Goal: Information Seeking & Learning: Learn about a topic

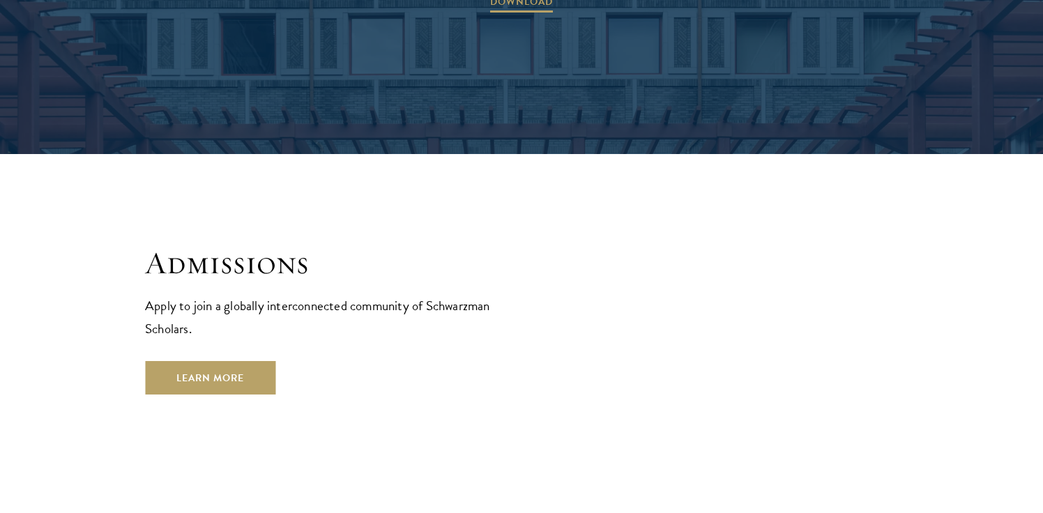
scroll to position [2336, 0]
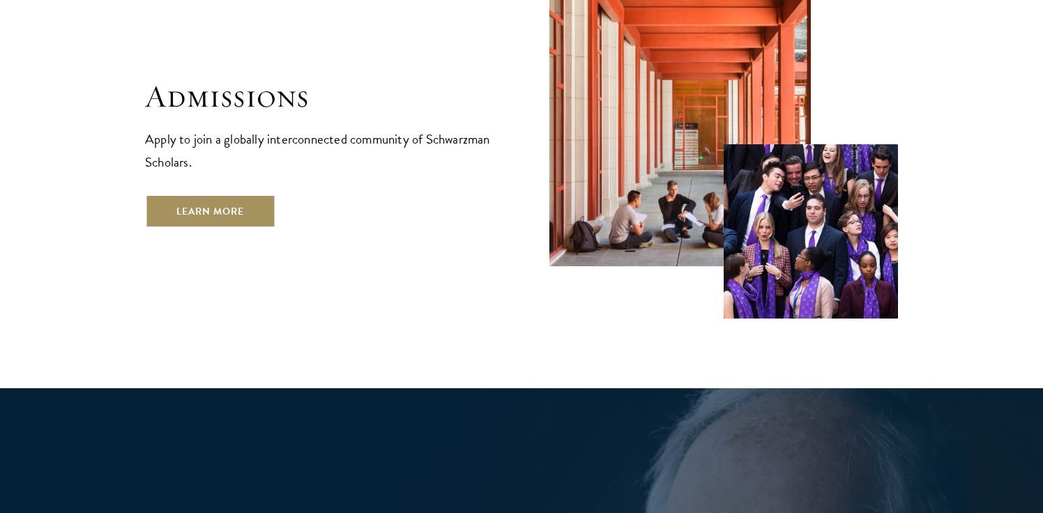
click at [253, 195] on link "Learn More" at bounding box center [210, 211] width 130 height 33
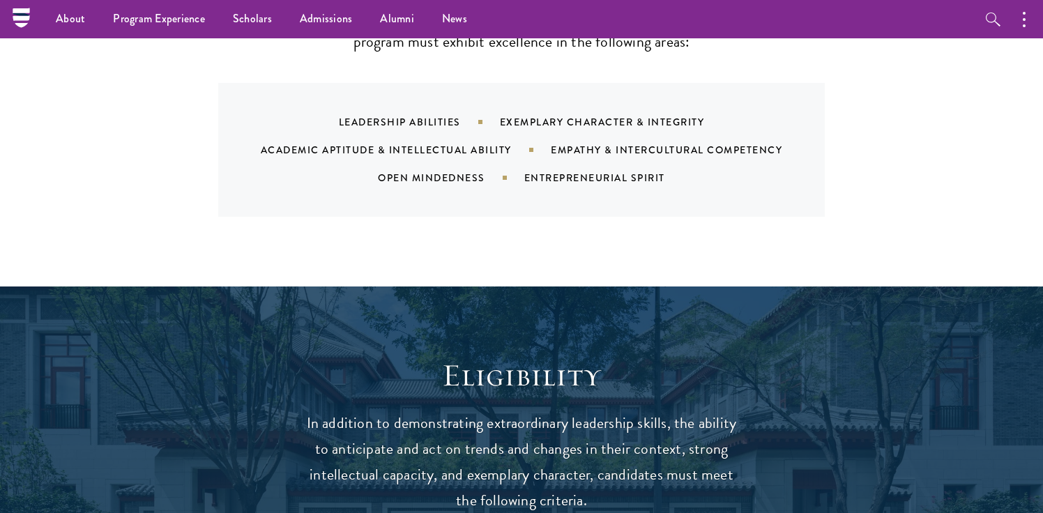
scroll to position [1487, 0]
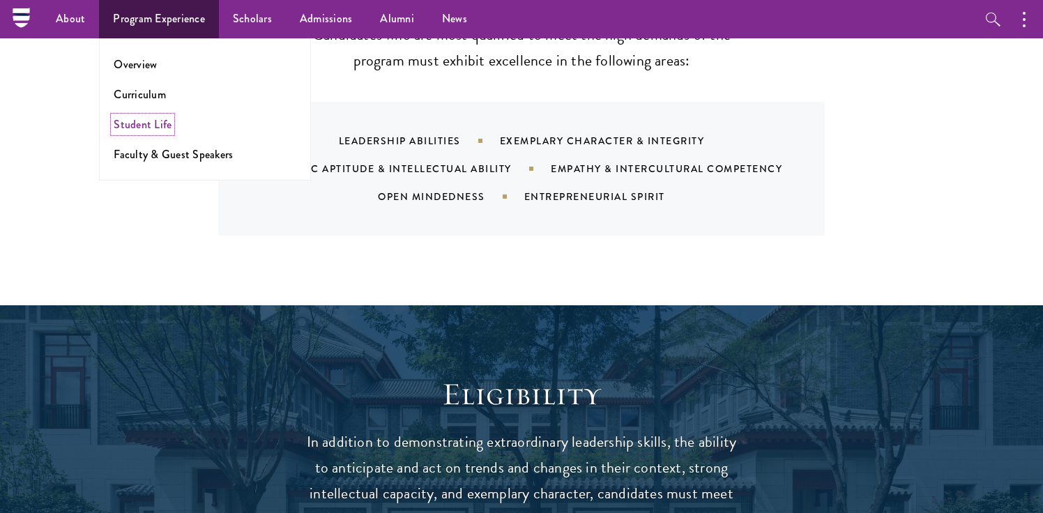
click at [149, 128] on link "Student Life" at bounding box center [143, 124] width 58 height 16
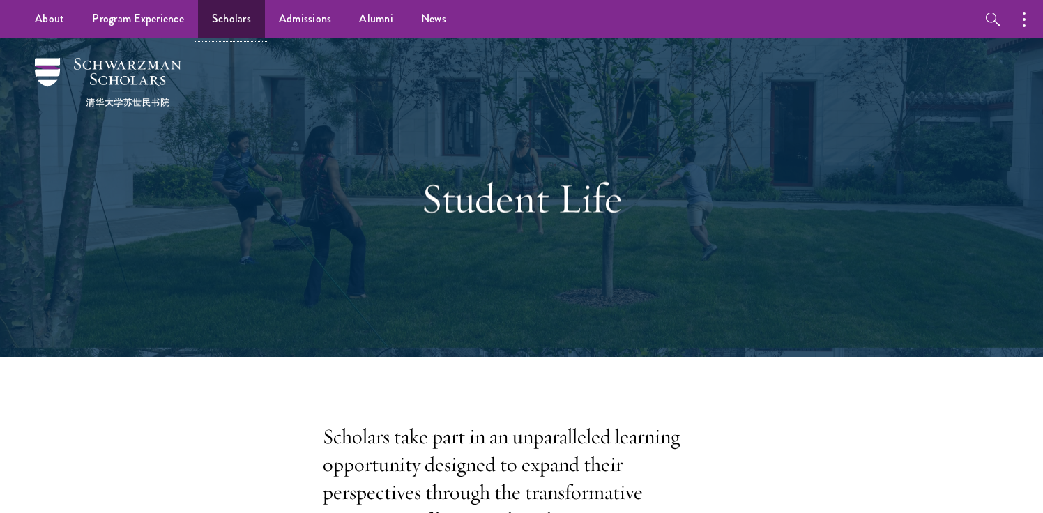
click at [245, 22] on link "Scholars" at bounding box center [231, 19] width 67 height 38
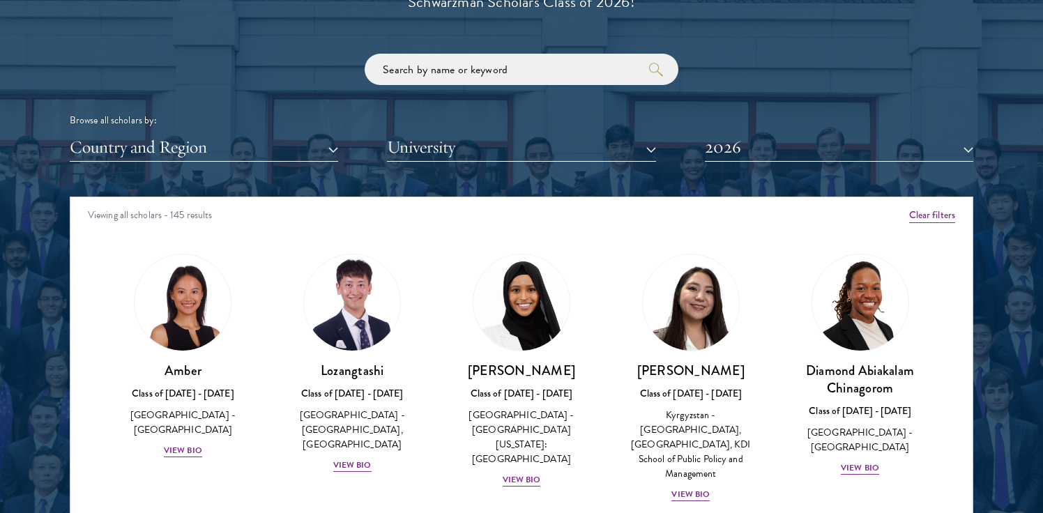
scroll to position [1, 0]
click at [334, 154] on button "Country and Region" at bounding box center [204, 147] width 268 height 29
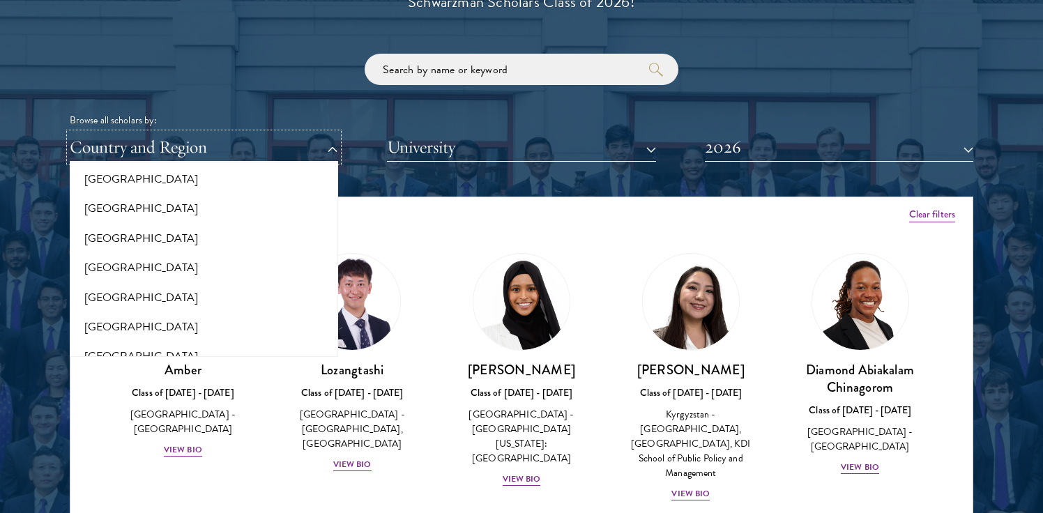
scroll to position [2866, 0]
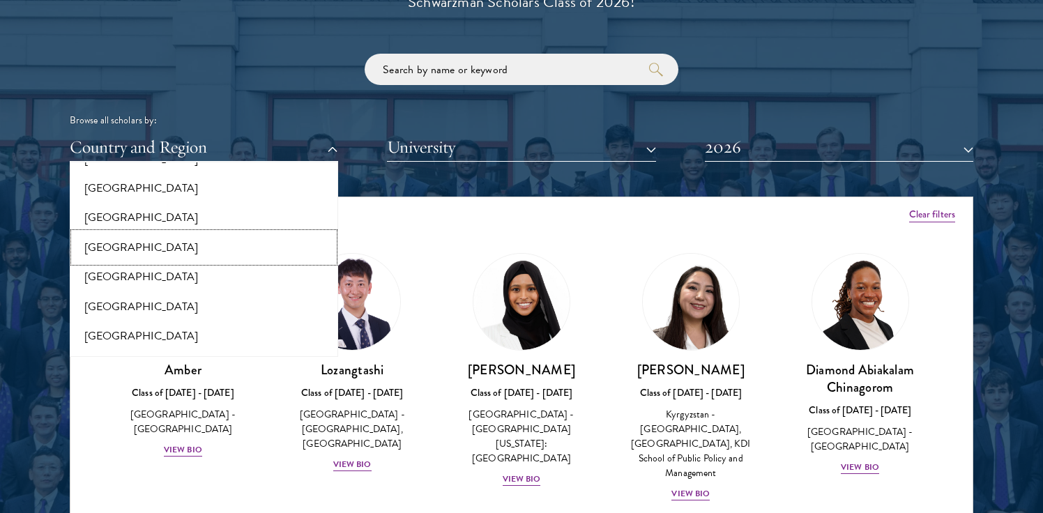
click at [179, 250] on button "[GEOGRAPHIC_DATA]" at bounding box center [204, 247] width 260 height 29
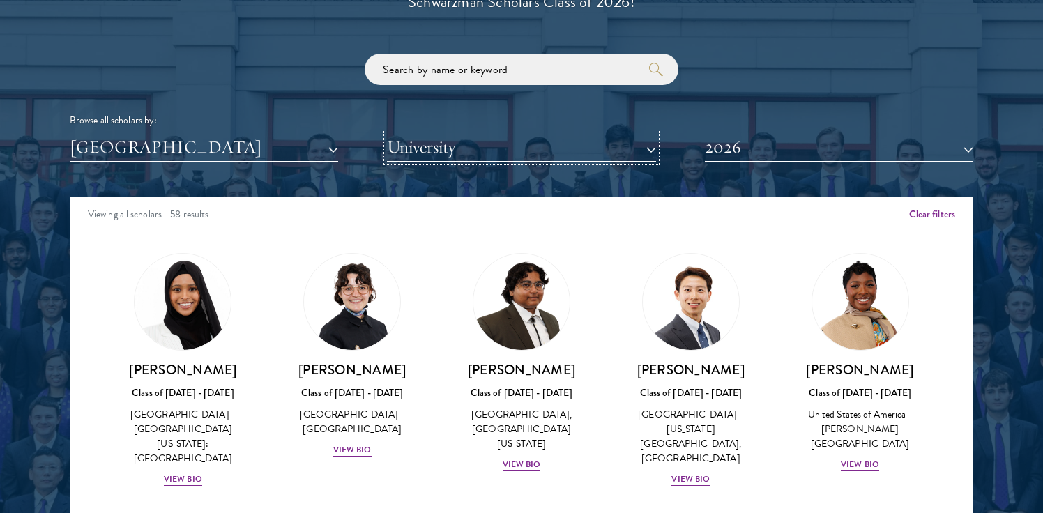
click at [652, 151] on button "University" at bounding box center [521, 147] width 268 height 29
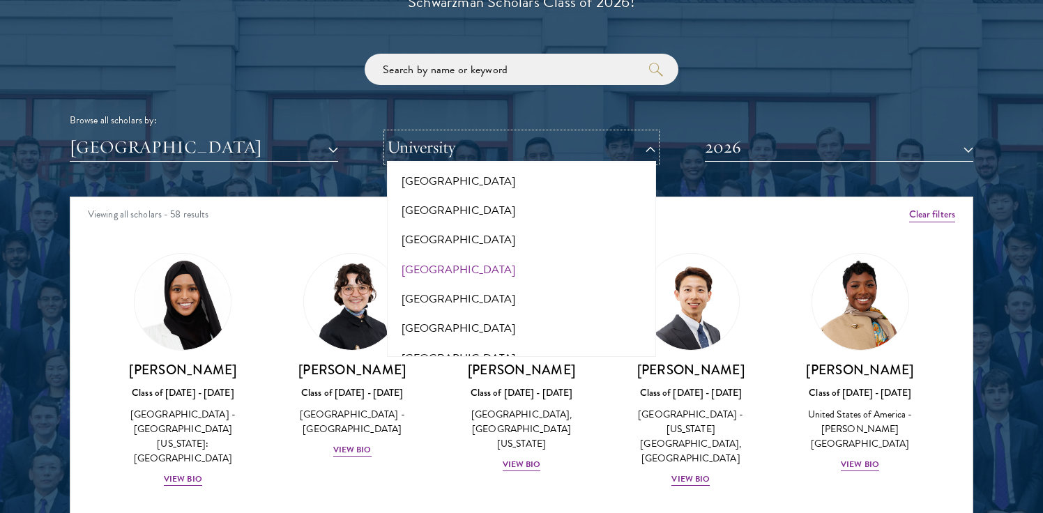
scroll to position [410, 0]
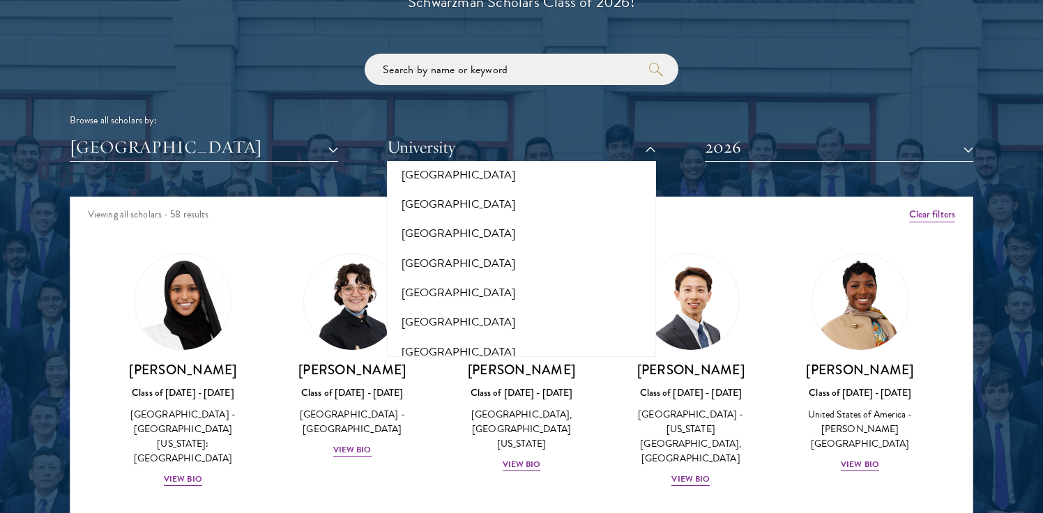
click at [703, 187] on div "Scholar Directory Congratulations and welcome to the Schwarzman Scholars Class …" at bounding box center [522, 260] width 904 height 709
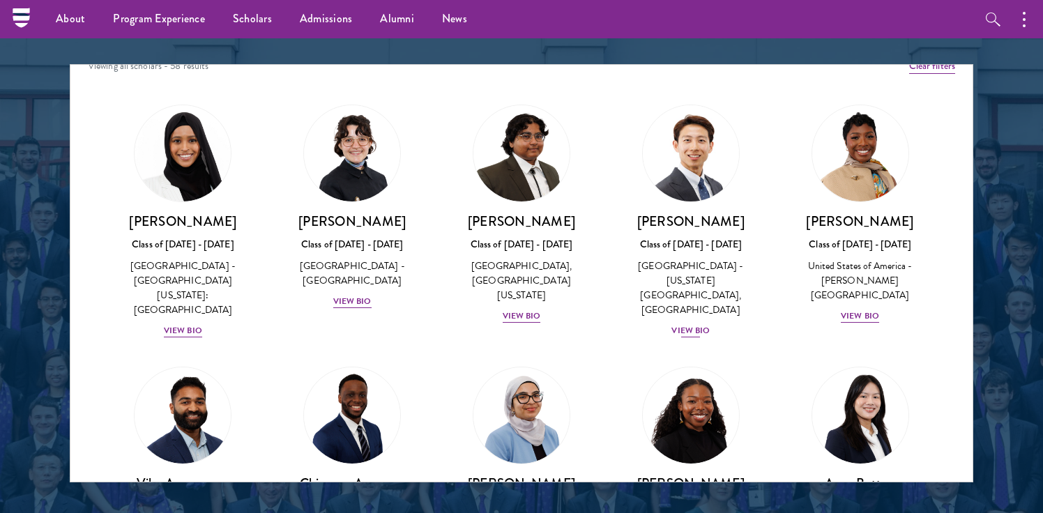
scroll to position [0, 0]
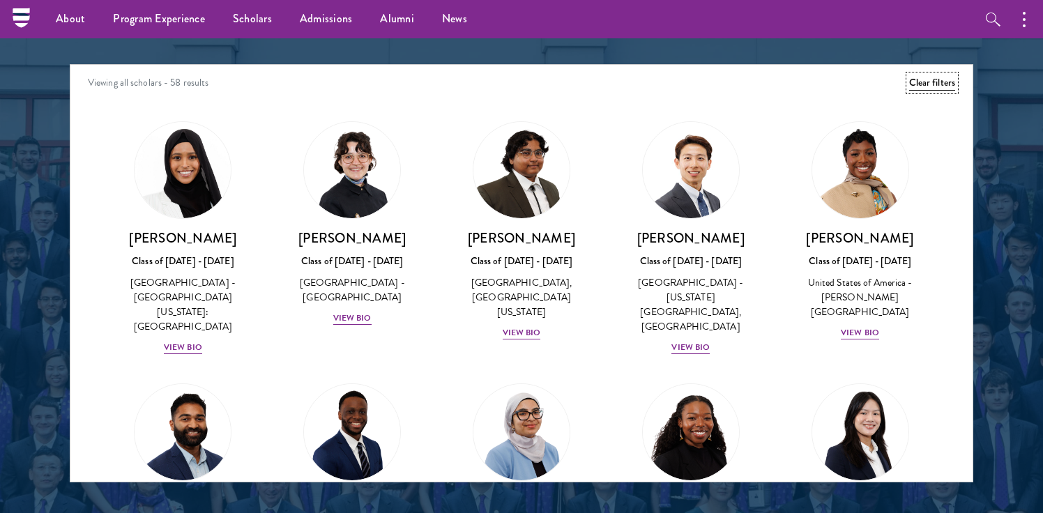
click at [935, 84] on button "Clear filters" at bounding box center [932, 82] width 46 height 15
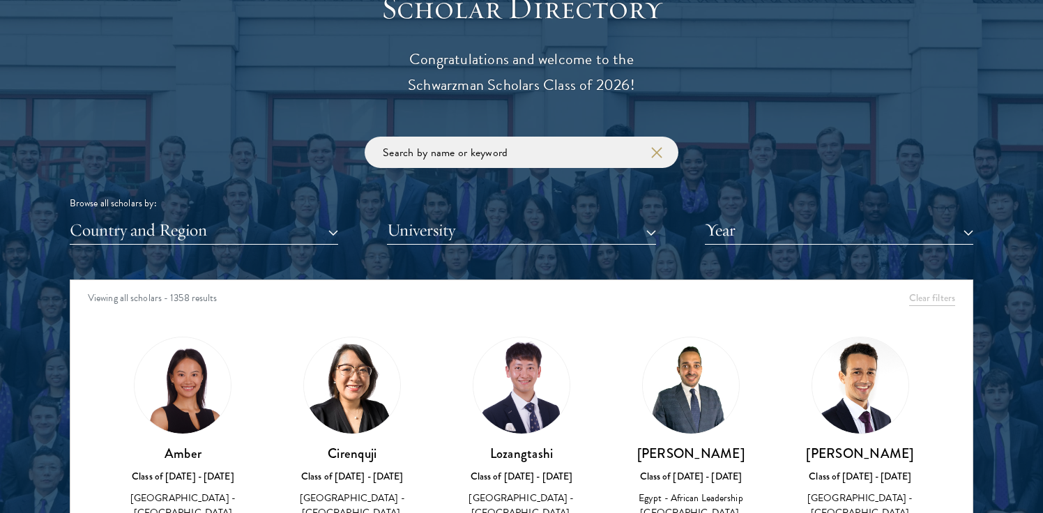
scroll to position [1600, 0]
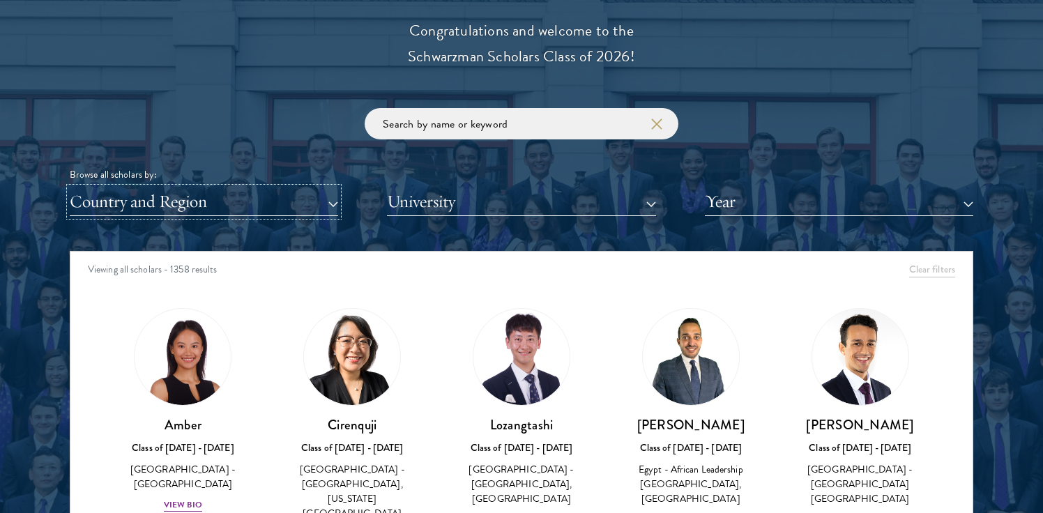
click at [323, 206] on button "Country and Region" at bounding box center [204, 202] width 268 height 29
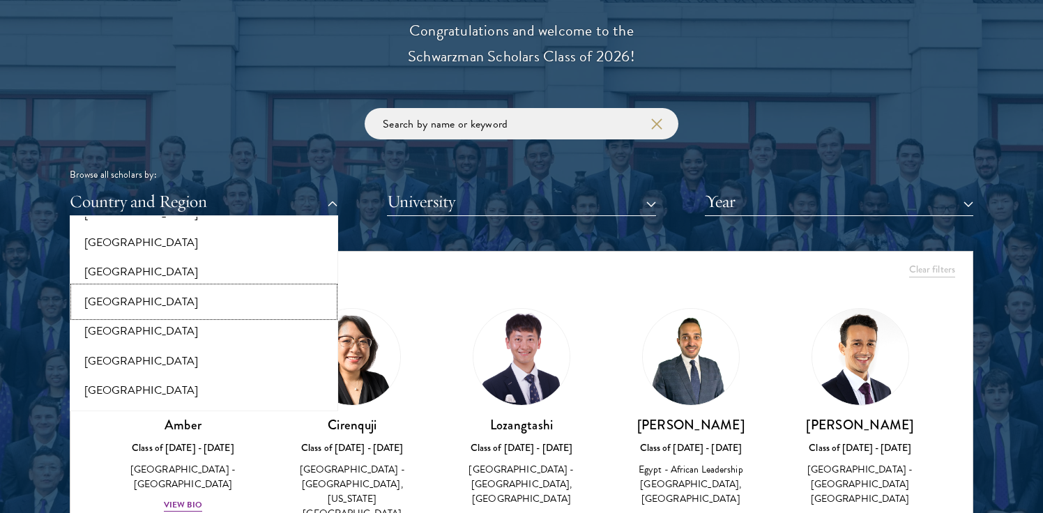
click at [158, 305] on button "[GEOGRAPHIC_DATA]" at bounding box center [204, 301] width 260 height 29
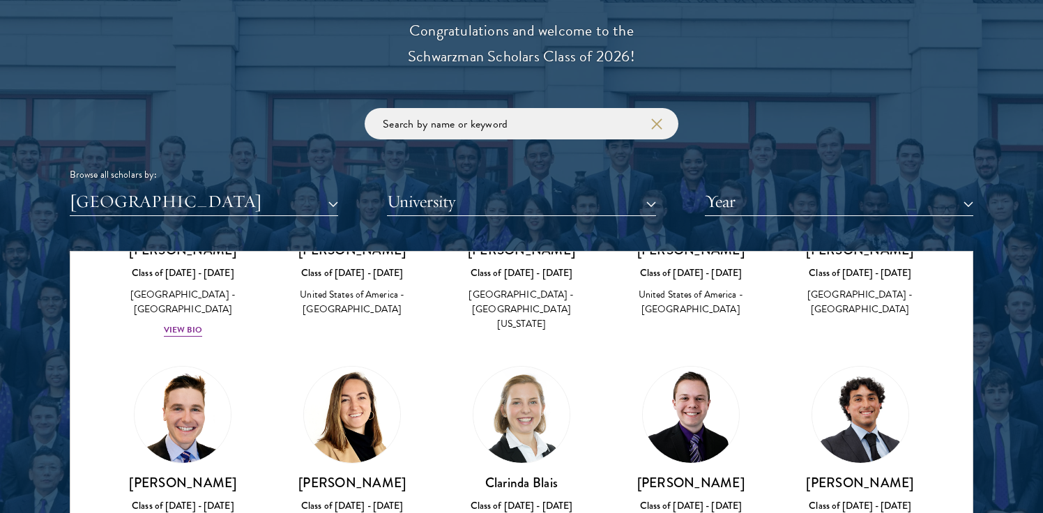
scroll to position [2191, 0]
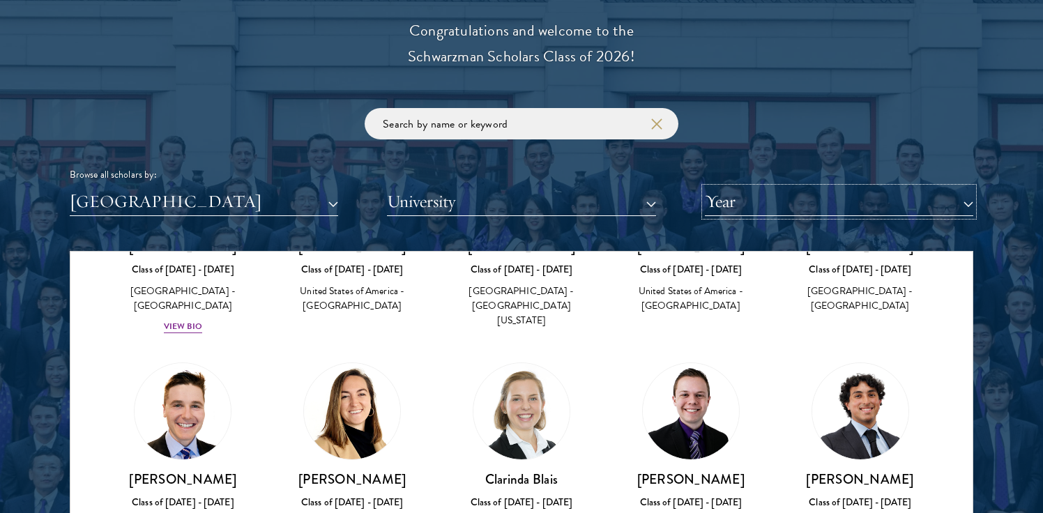
click at [966, 213] on button "Year" at bounding box center [839, 202] width 268 height 29
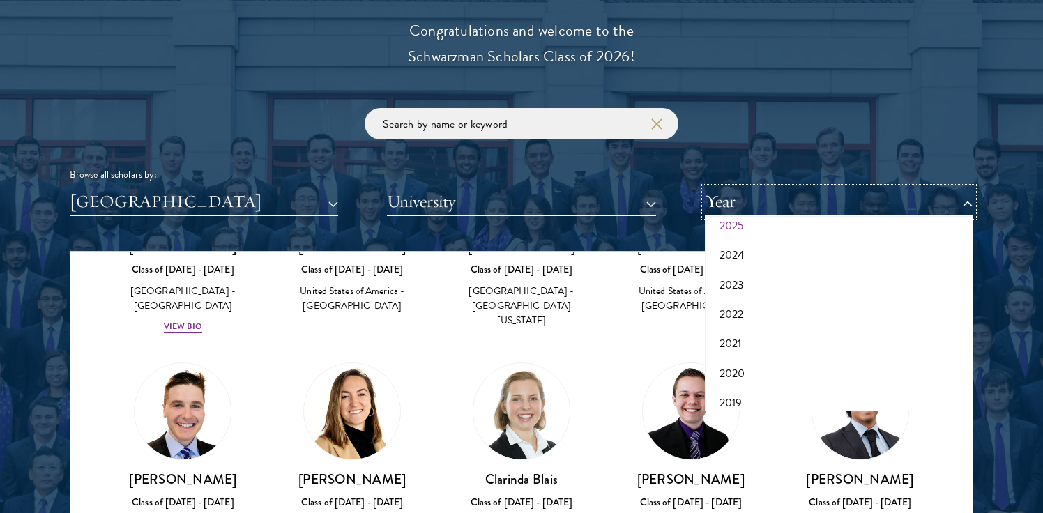
scroll to position [145, 0]
click at [745, 393] on button "2017" at bounding box center [839, 392] width 260 height 29
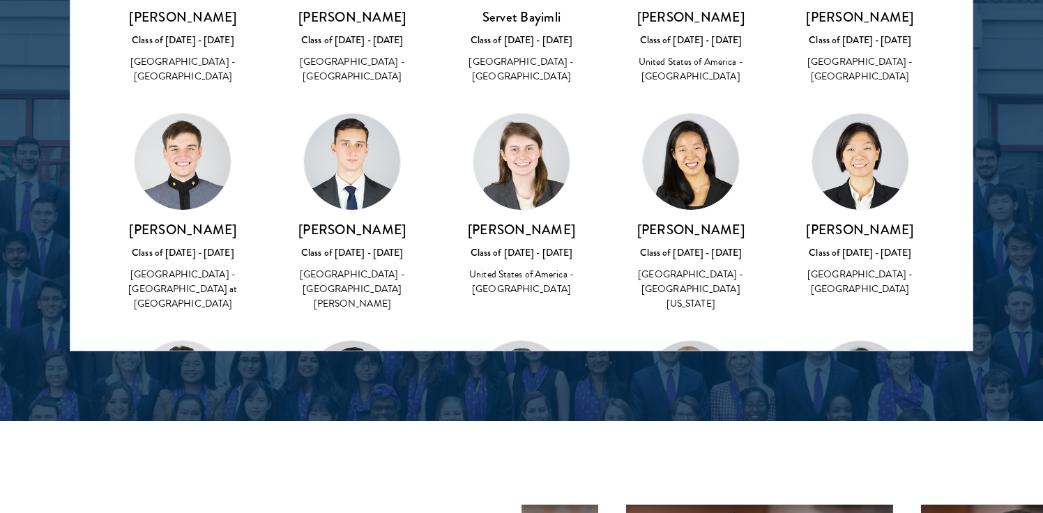
scroll to position [90, 0]
click at [199, 176] on img at bounding box center [183, 162] width 96 height 96
click at [201, 230] on h3 "[PERSON_NAME]" at bounding box center [183, 229] width 142 height 17
click at [186, 149] on img at bounding box center [183, 162] width 96 height 96
click at [176, 232] on h3 "[PERSON_NAME]" at bounding box center [183, 229] width 142 height 17
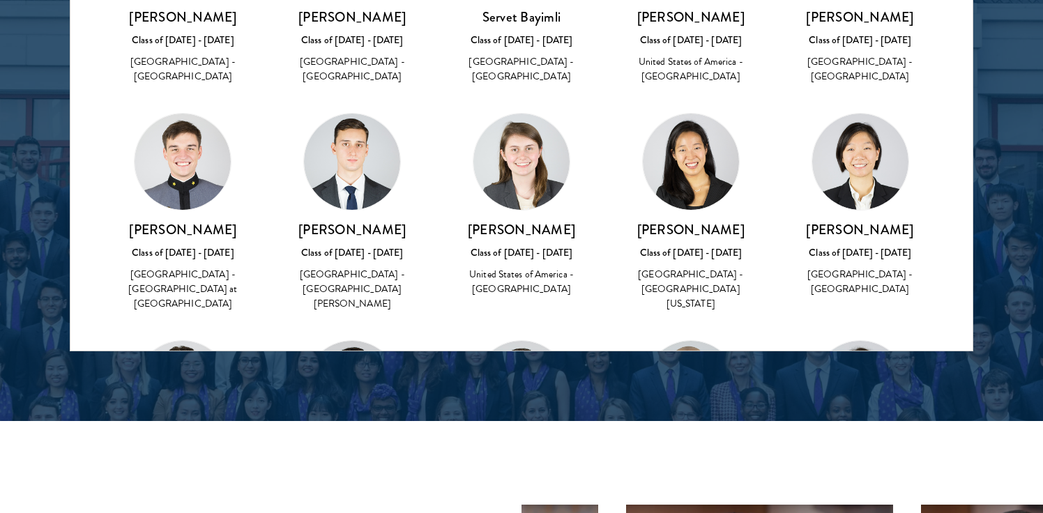
click at [357, 162] on img at bounding box center [352, 162] width 96 height 96
click at [335, 263] on div "[PERSON_NAME] Class of [DATE] - [DATE] [GEOGRAPHIC_DATA] - [GEOGRAPHIC_DATA][PE…" at bounding box center [353, 266] width 142 height 91
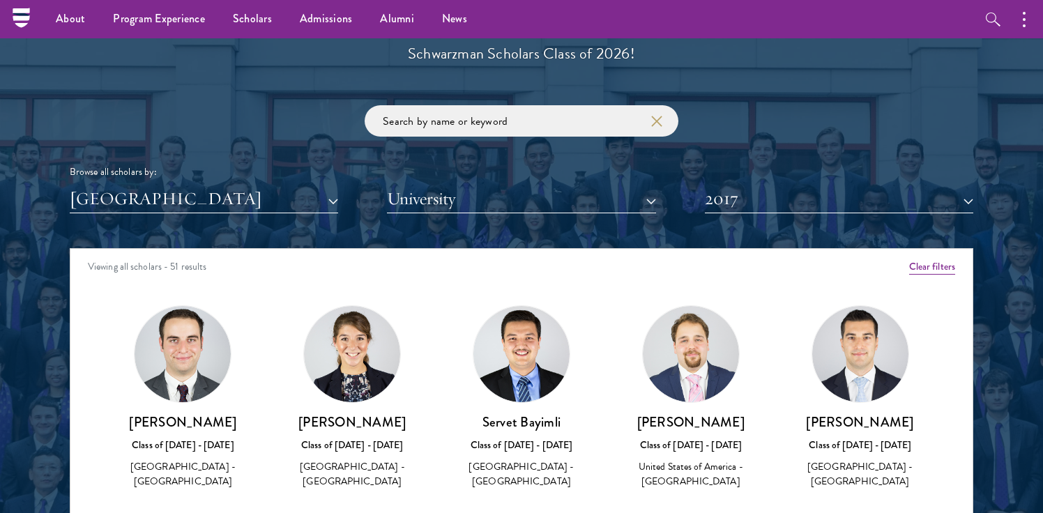
scroll to position [1602, 0]
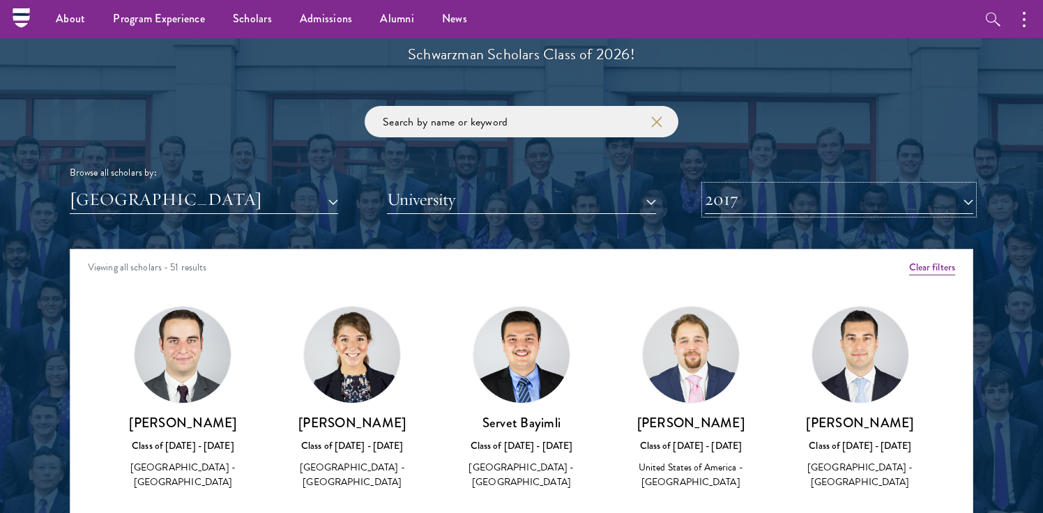
click at [776, 190] on button "2017" at bounding box center [839, 199] width 268 height 29
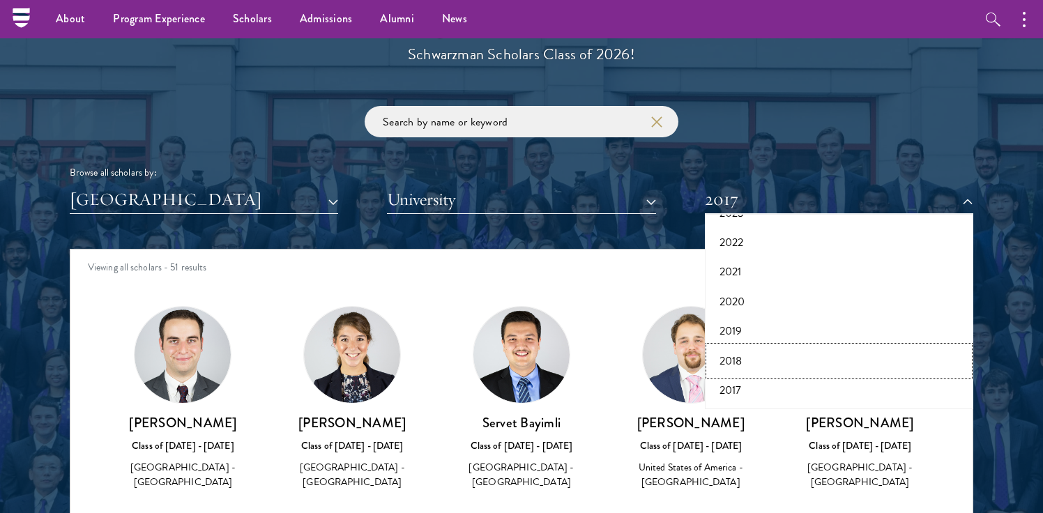
click at [740, 358] on button "2018" at bounding box center [839, 361] width 260 height 29
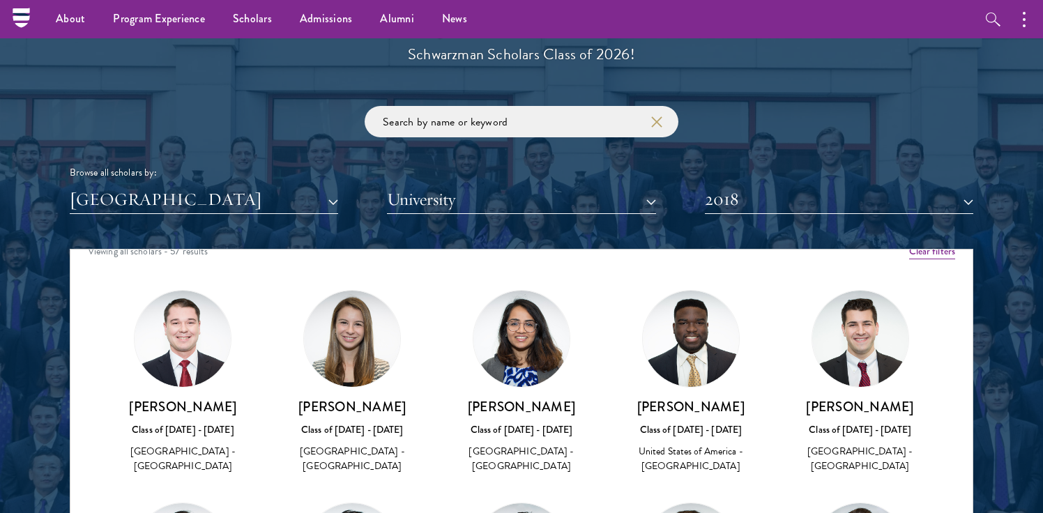
scroll to position [20, 0]
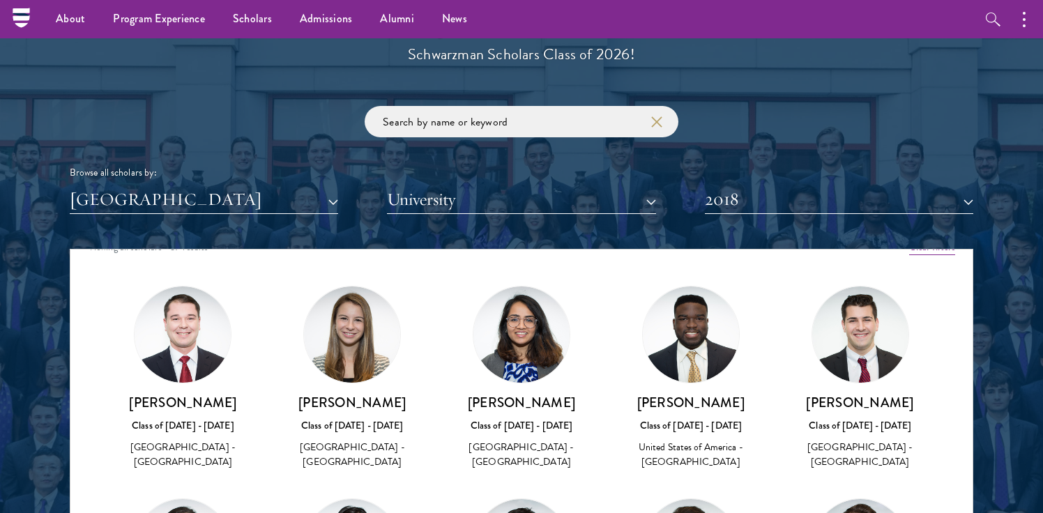
click at [527, 413] on div "[PERSON_NAME] Class of [DATE] - [DATE] [GEOGRAPHIC_DATA] - [GEOGRAPHIC_DATA]" at bounding box center [522, 432] width 142 height 77
click at [527, 398] on h3 "[PERSON_NAME]" at bounding box center [522, 402] width 142 height 17
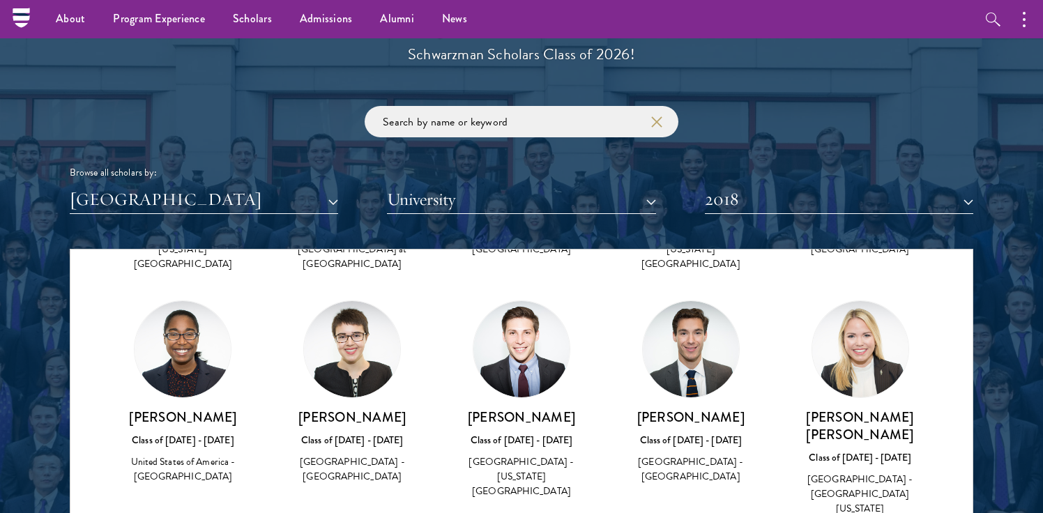
scroll to position [1618, 0]
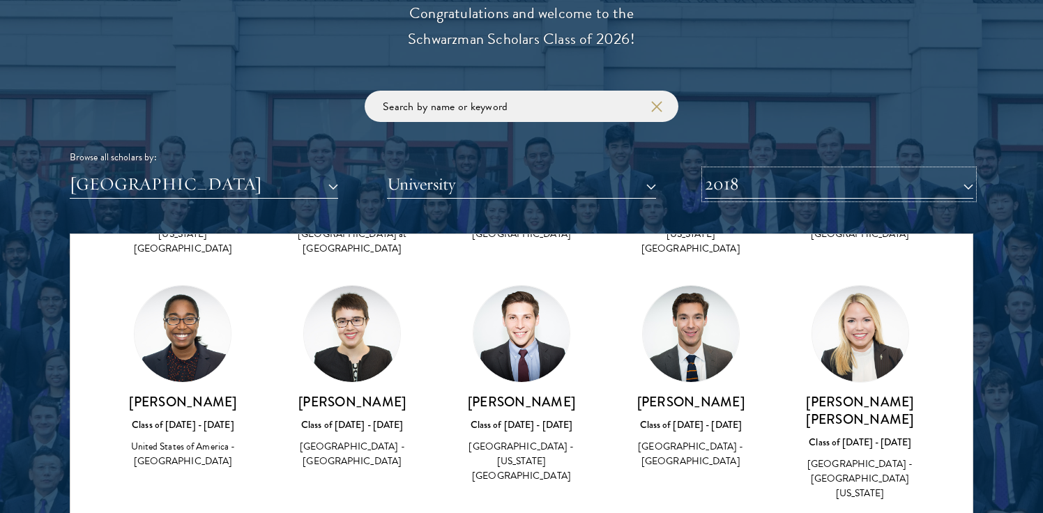
click at [717, 181] on button "2018" at bounding box center [839, 184] width 268 height 29
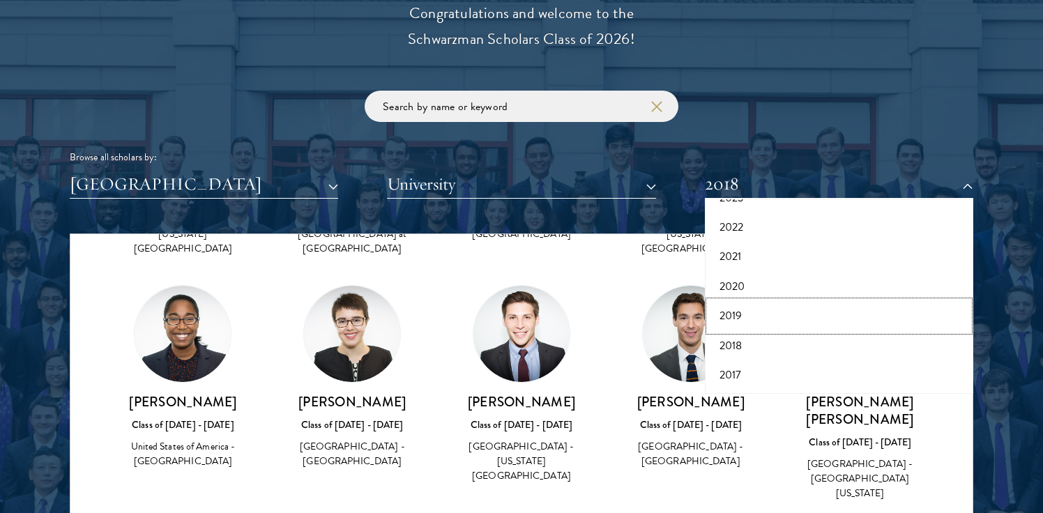
click at [733, 312] on button "2019" at bounding box center [839, 315] width 260 height 29
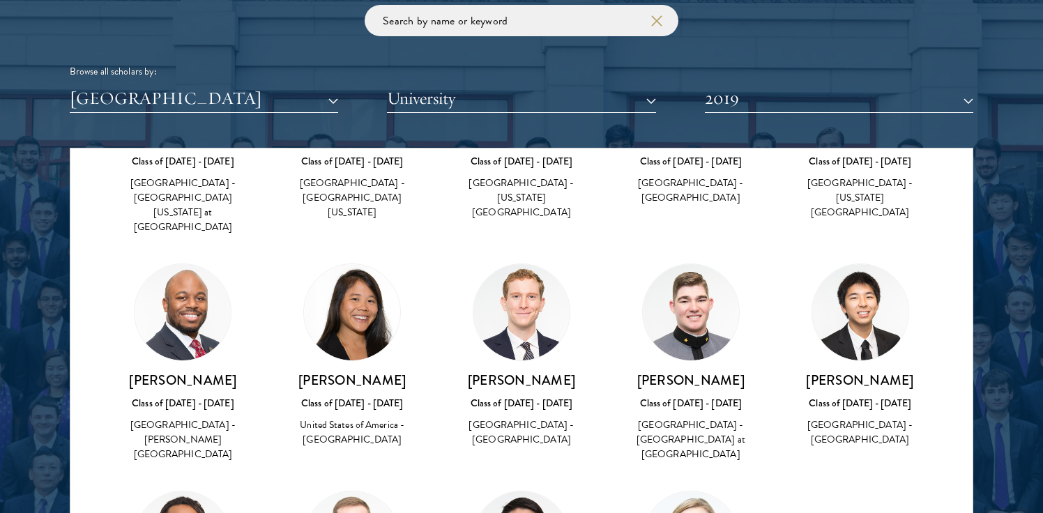
scroll to position [1738, 0]
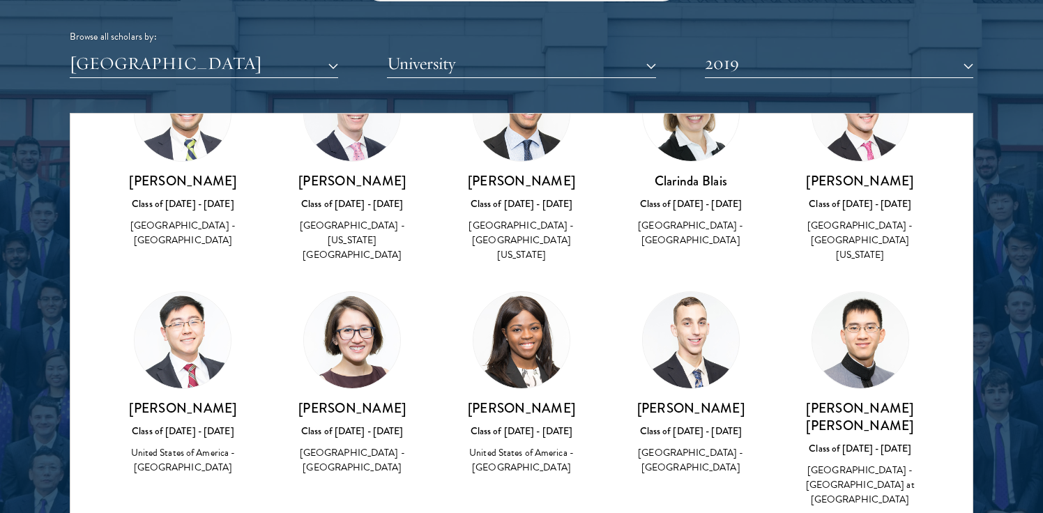
scroll to position [0, 0]
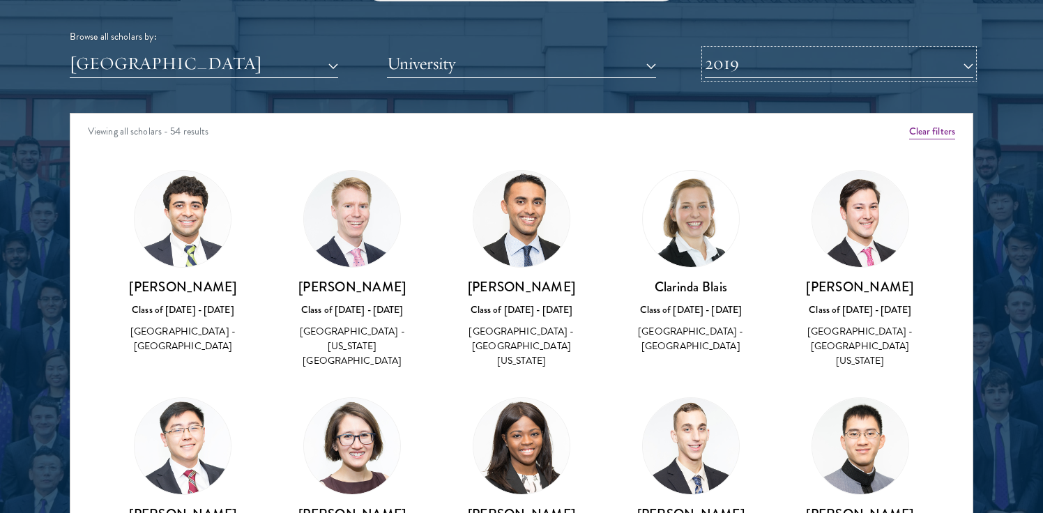
click at [770, 68] on button "2019" at bounding box center [839, 64] width 268 height 29
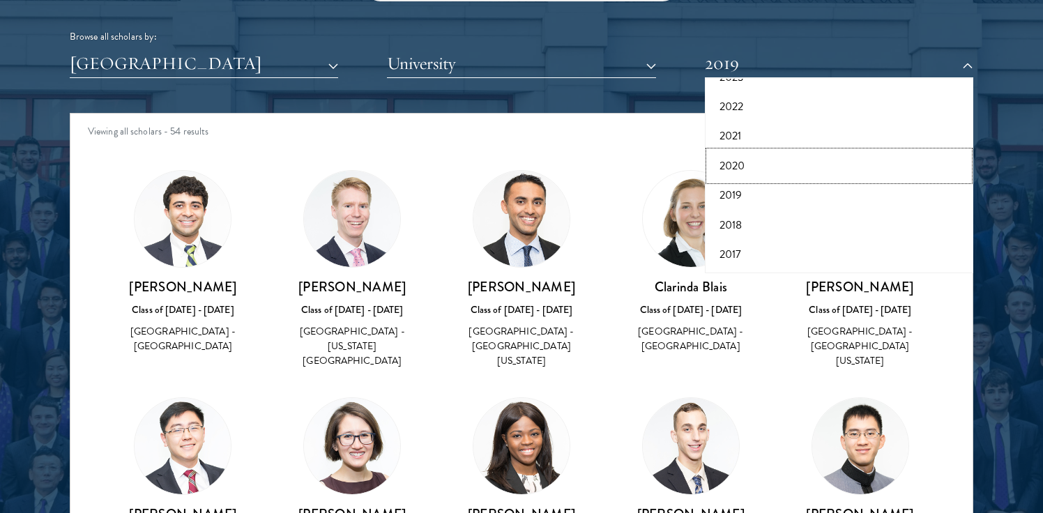
click at [752, 167] on button "2020" at bounding box center [839, 165] width 260 height 29
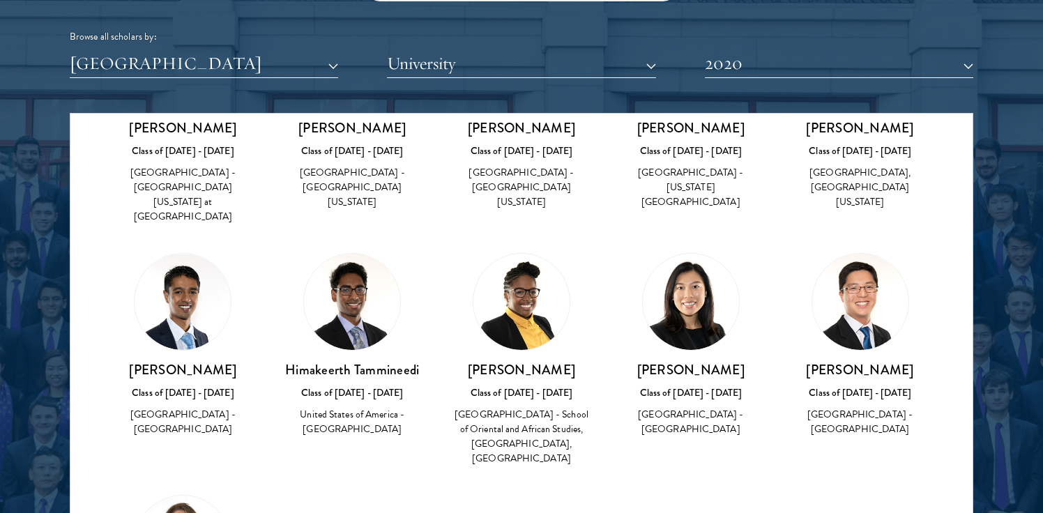
scroll to position [2301, 0]
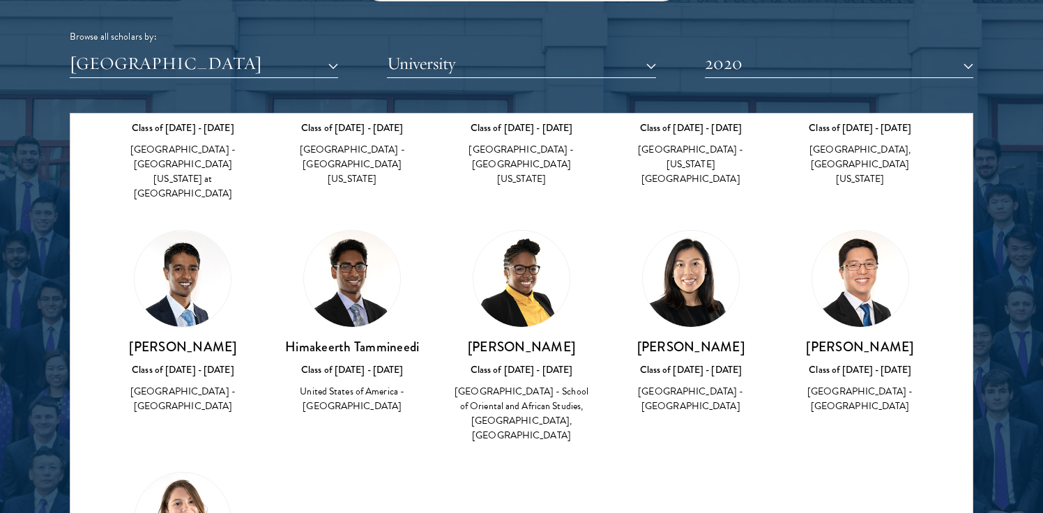
click at [701, 338] on h3 "[PERSON_NAME]" at bounding box center [691, 346] width 142 height 17
click at [517, 338] on div "[PERSON_NAME] Class of [DATE] - [DATE] [GEOGRAPHIC_DATA] - School of Oriental a…" at bounding box center [522, 391] width 142 height 106
click at [768, 64] on button "2020" at bounding box center [839, 64] width 268 height 29
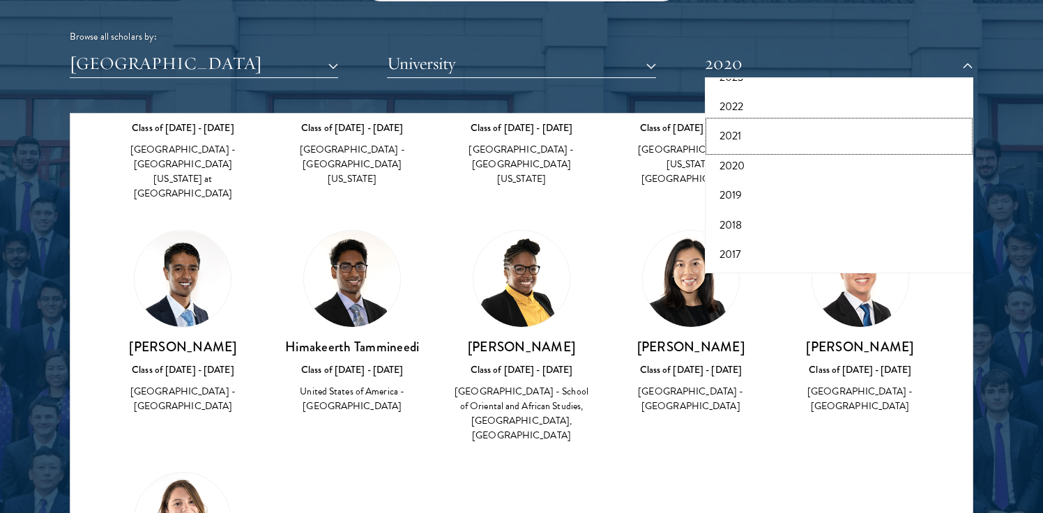
click at [746, 137] on button "2021" at bounding box center [839, 135] width 260 height 29
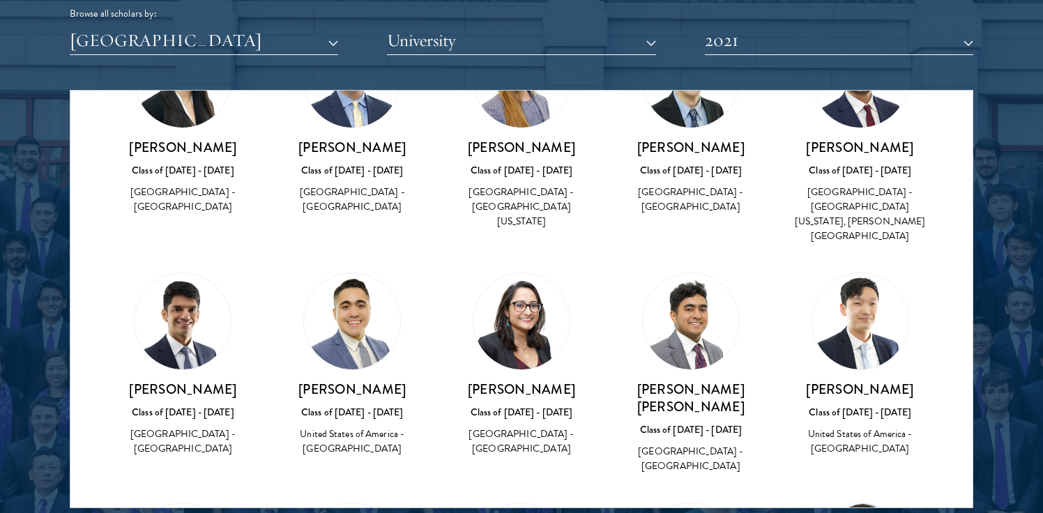
scroll to position [1530, 0]
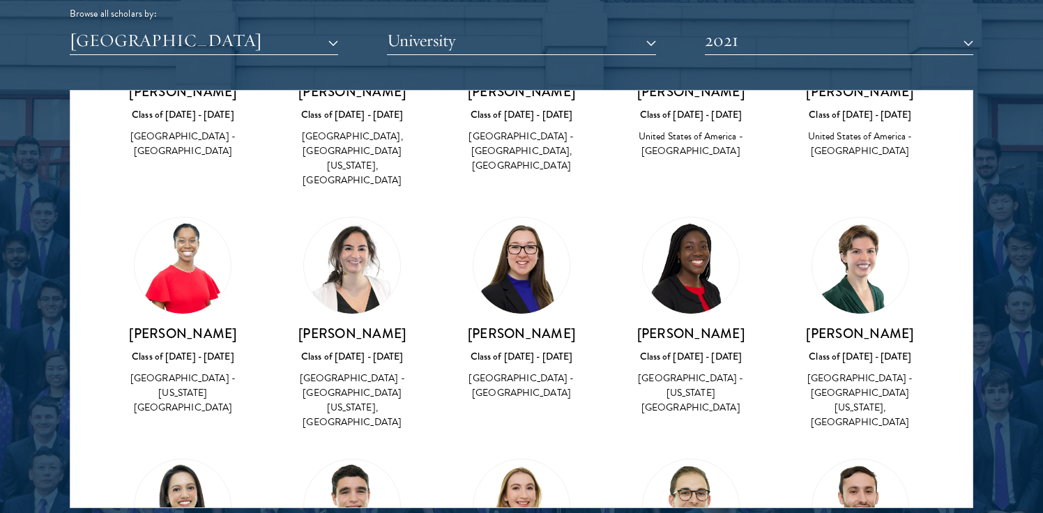
click at [708, 325] on h3 "[PERSON_NAME]" at bounding box center [691, 333] width 142 height 17
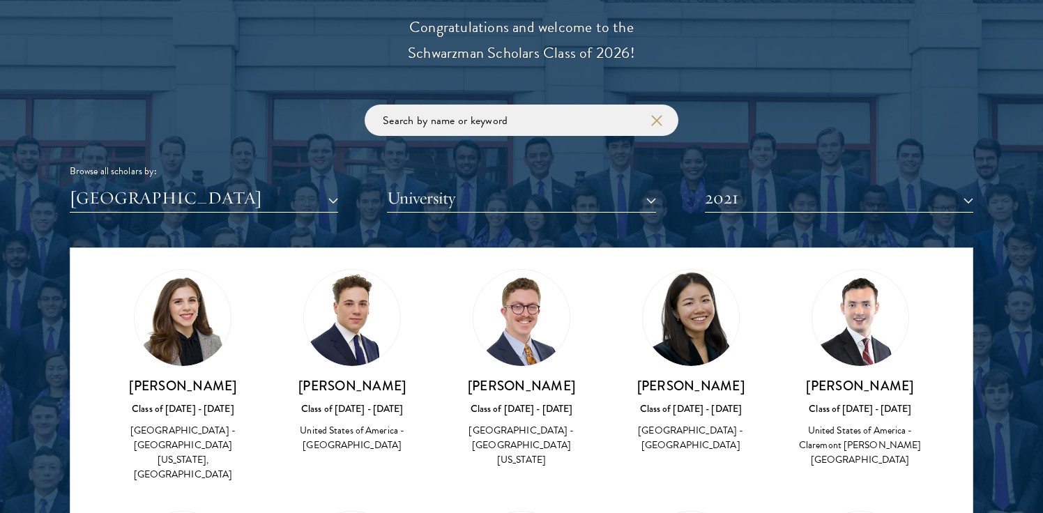
scroll to position [55, 0]
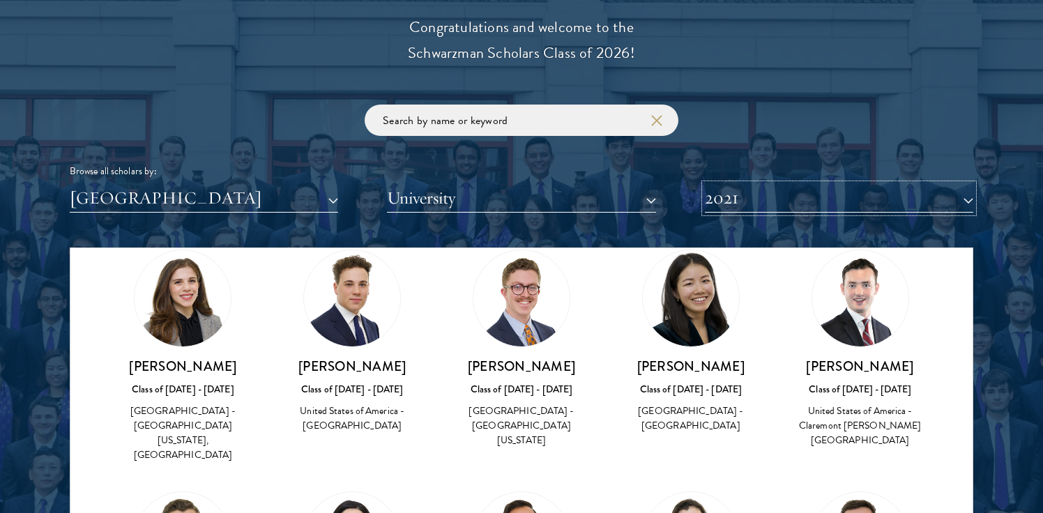
click at [783, 199] on button "2021" at bounding box center [839, 198] width 268 height 29
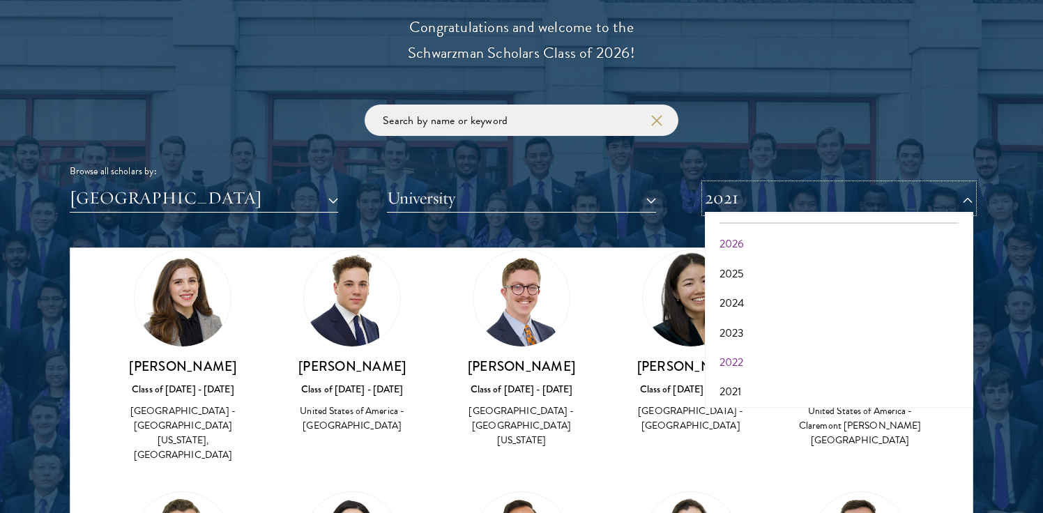
scroll to position [0, 0]
click at [736, 272] on button "2026" at bounding box center [839, 267] width 260 height 29
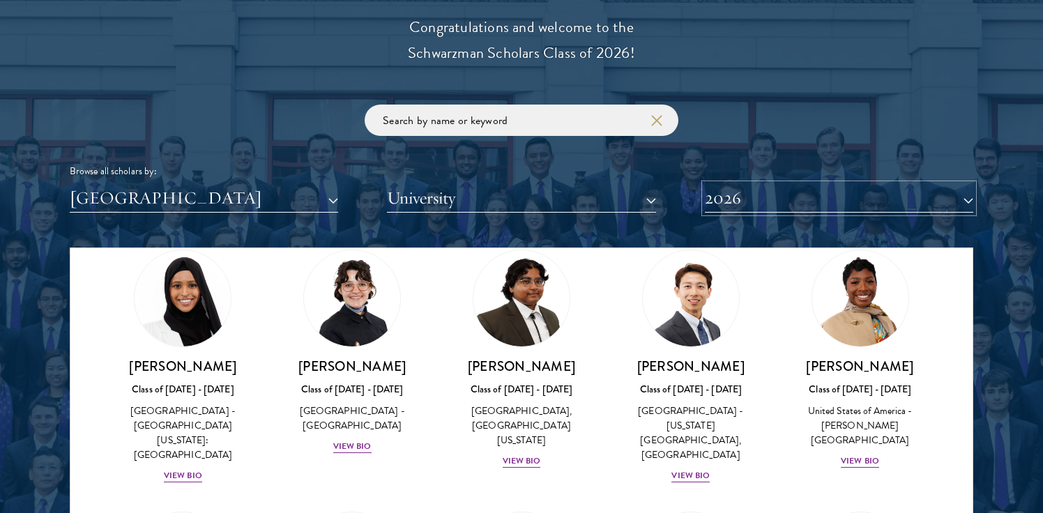
click at [778, 197] on button "2026" at bounding box center [839, 198] width 268 height 29
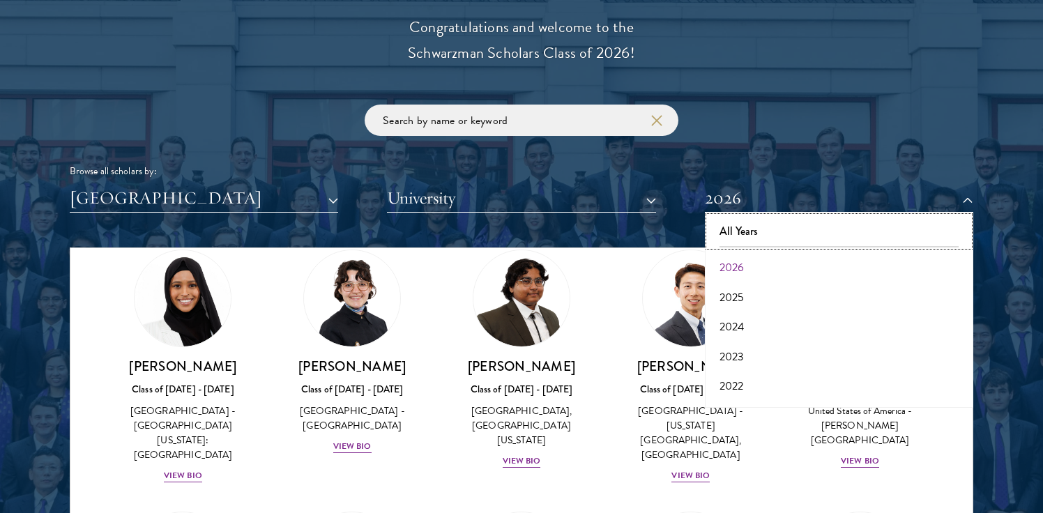
click at [740, 229] on button "All Years" at bounding box center [839, 231] width 260 height 29
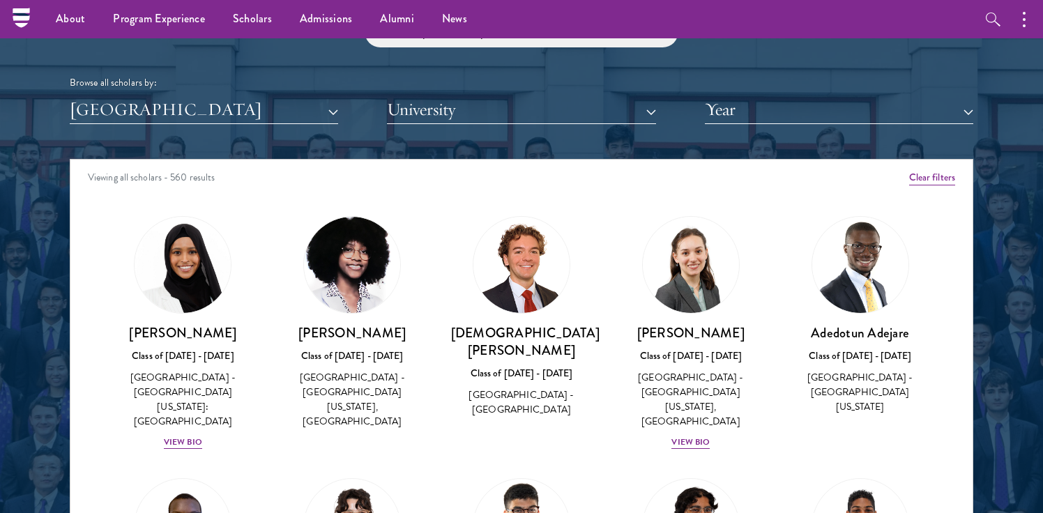
scroll to position [1689, 0]
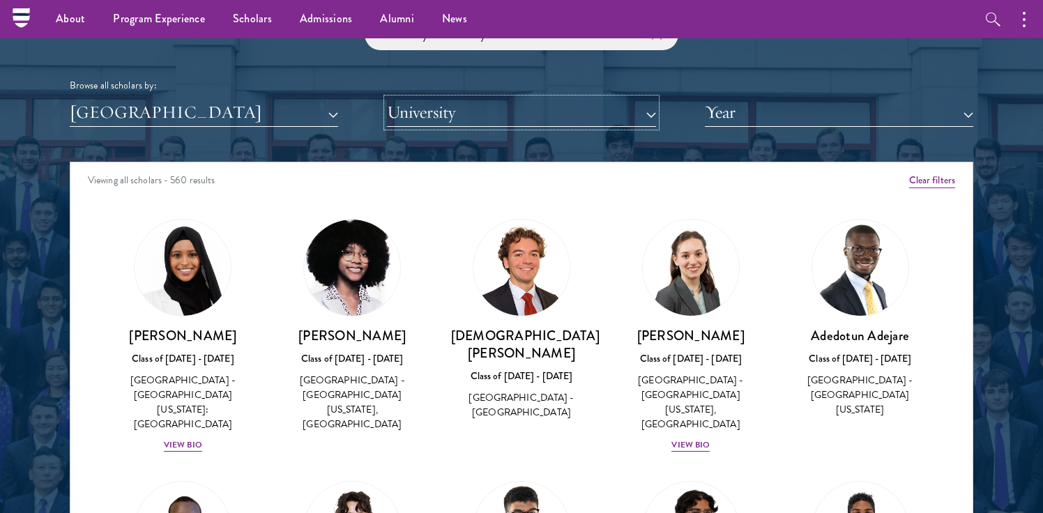
click at [548, 114] on button "University" at bounding box center [521, 112] width 268 height 29
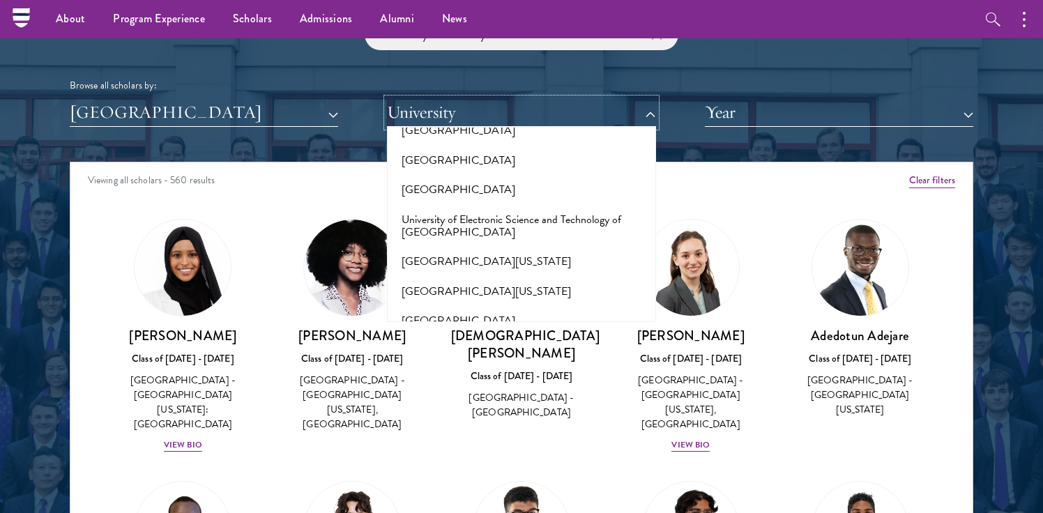
scroll to position [11238, 0]
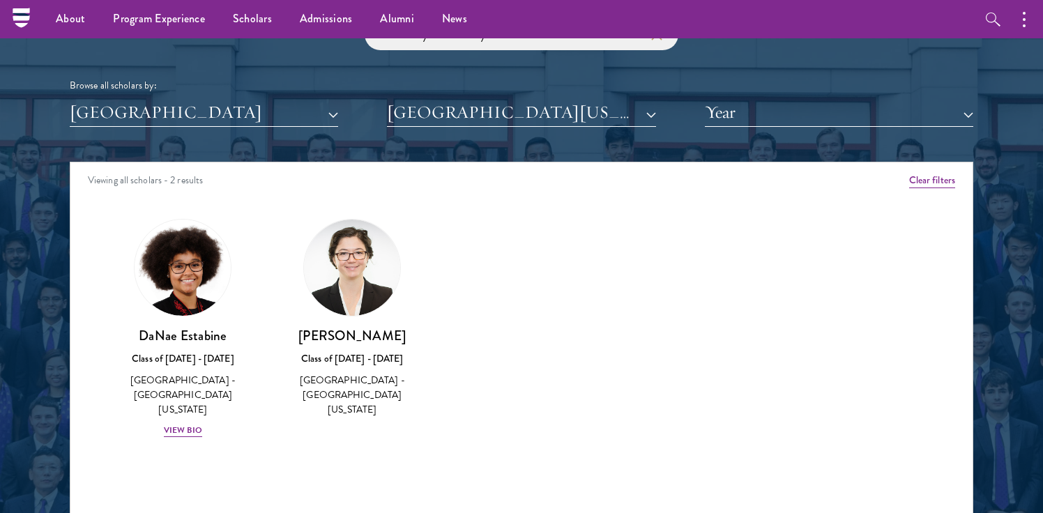
click at [346, 335] on h3 "[PERSON_NAME]" at bounding box center [353, 335] width 142 height 17
click at [349, 406] on div "[PERSON_NAME] Class of [DATE] - [DATE] [GEOGRAPHIC_DATA] - [GEOGRAPHIC_DATA][US…" at bounding box center [352, 318] width 169 height 227
click at [357, 396] on div "[GEOGRAPHIC_DATA] - [GEOGRAPHIC_DATA][US_STATE]" at bounding box center [353, 395] width 142 height 44
